Goal: Check status: Check status

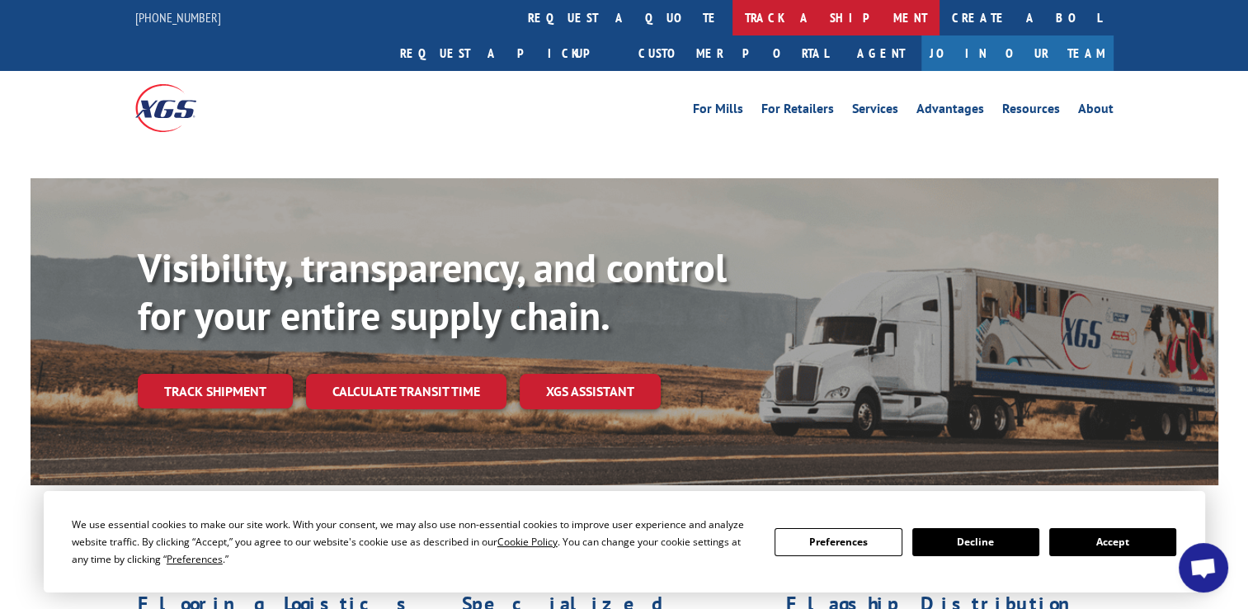
click at [733, 13] on link "track a shipment" at bounding box center [836, 17] width 207 height 35
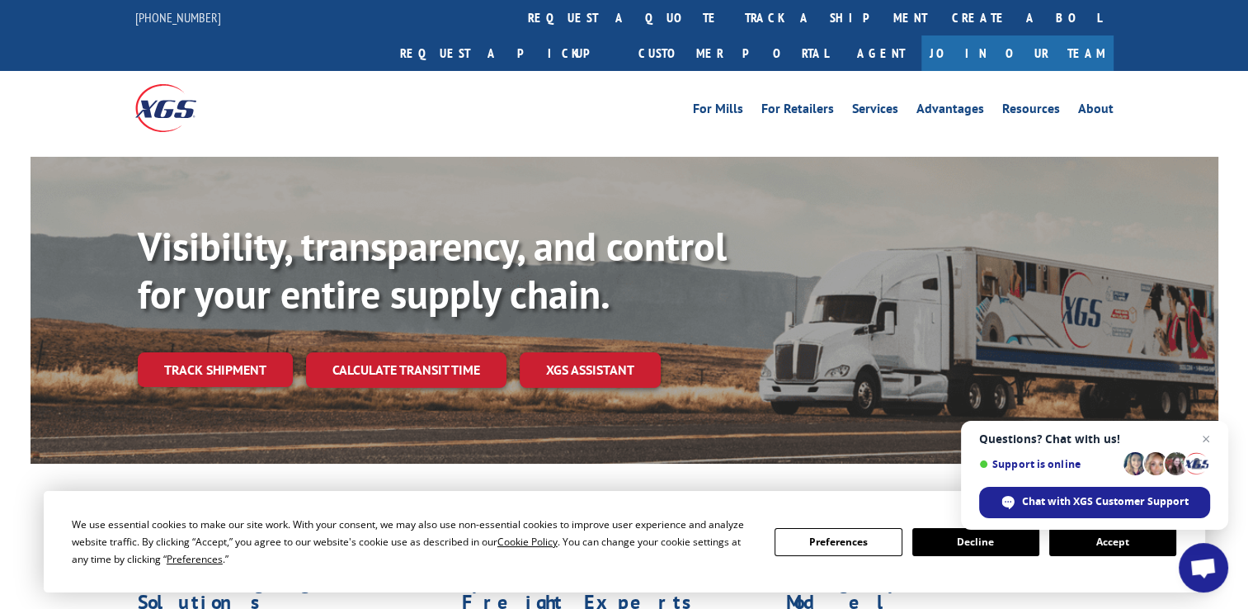
click at [183, 355] on div "Visibility, transparency, and control for your entire supply chain. Track shipm…" at bounding box center [678, 338] width 1081 height 230
click at [198, 352] on link "Track shipment" at bounding box center [215, 369] width 155 height 35
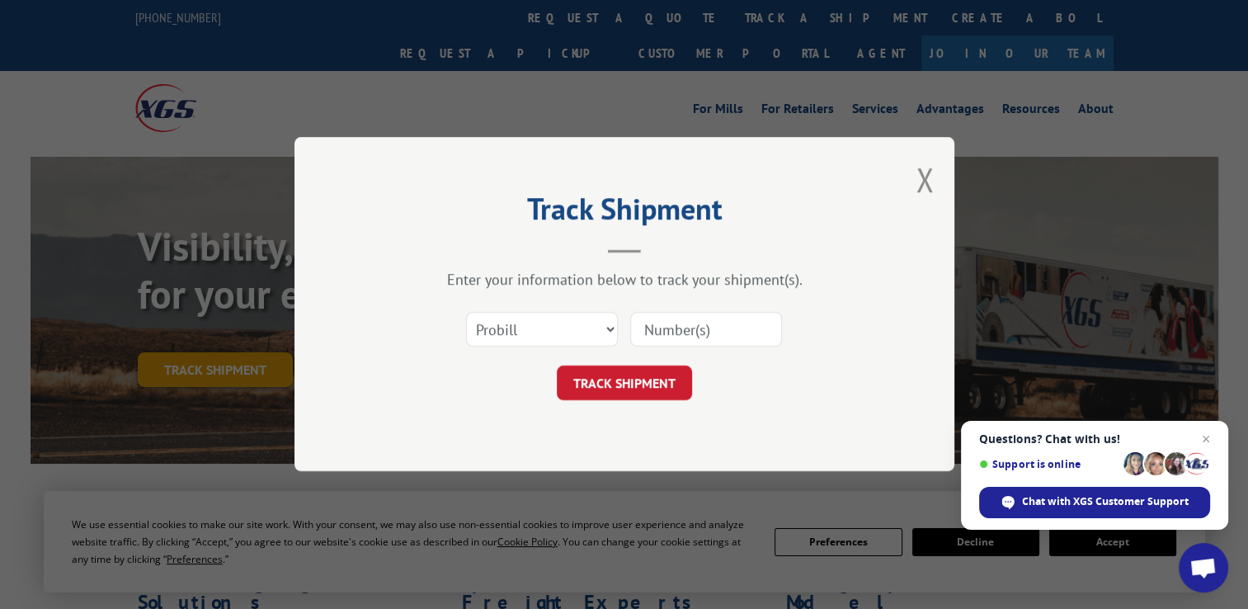
click at [198, 337] on div "Track Shipment Enter your information below to track your shipment(s). Select c…" at bounding box center [624, 304] width 1248 height 609
click at [688, 318] on input at bounding box center [706, 330] width 152 height 35
click at [612, 328] on select "Select category... Probill BOL PO" at bounding box center [542, 330] width 152 height 35
select select "bol"
click at [466, 313] on select "Select category... Probill BOL PO" at bounding box center [542, 330] width 152 height 35
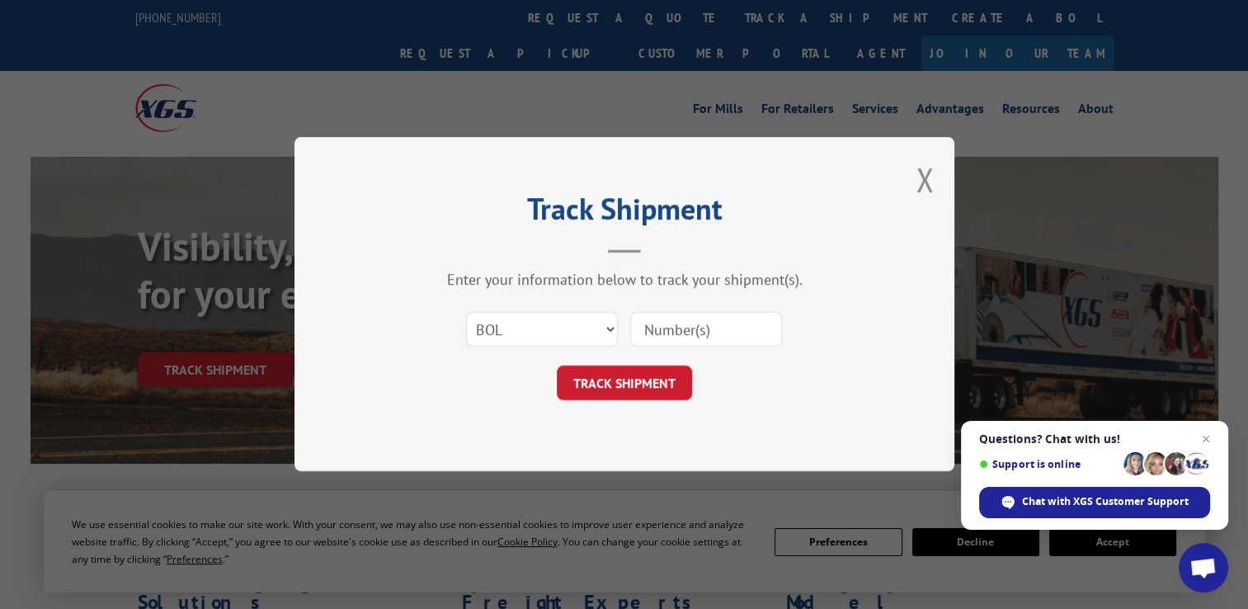
click at [691, 317] on input at bounding box center [706, 330] width 152 height 35
type input "76589"
click at [651, 384] on button "TRACK SHIPMENT" at bounding box center [624, 383] width 135 height 35
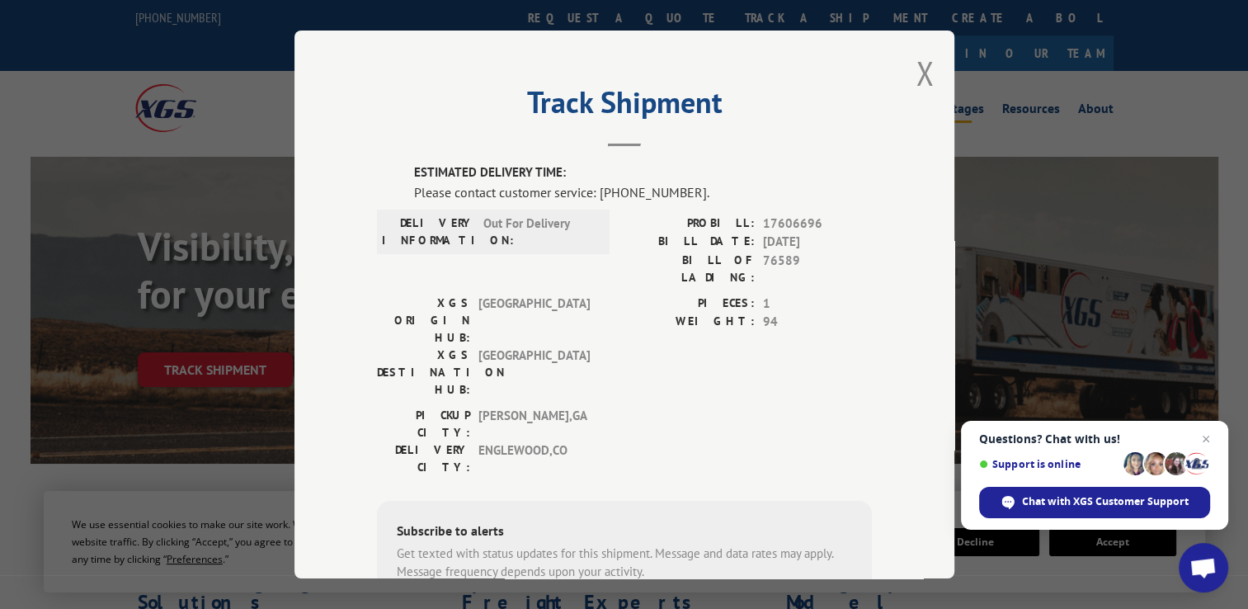
click at [920, 73] on button "Close modal" at bounding box center [925, 73] width 18 height 44
